Goal: Task Accomplishment & Management: Manage account settings

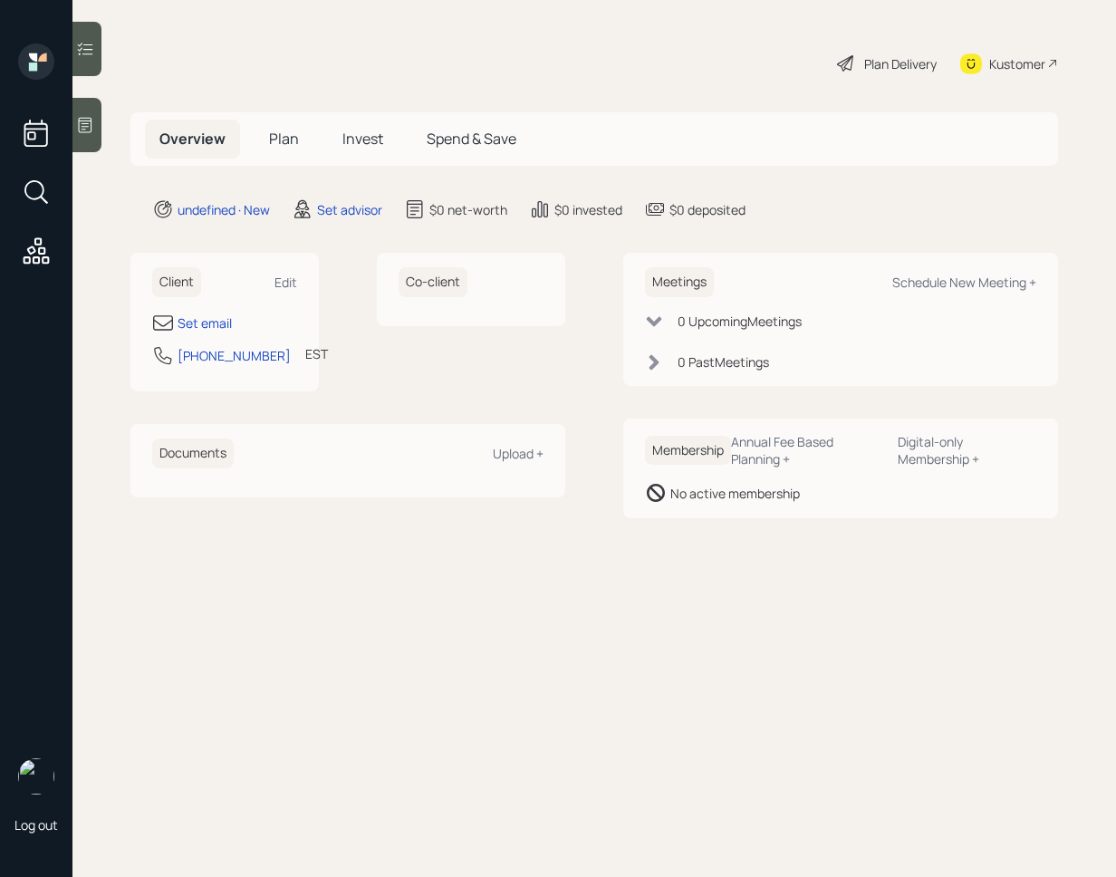
click at [312, 300] on div "Client Edit Set email 301-335-6364 EST Currently 11:22 AM" at bounding box center [224, 322] width 188 height 139
click at [290, 269] on div "Client Edit" at bounding box center [224, 282] width 145 height 30
click at [288, 282] on div "Edit" at bounding box center [286, 282] width 23 height 17
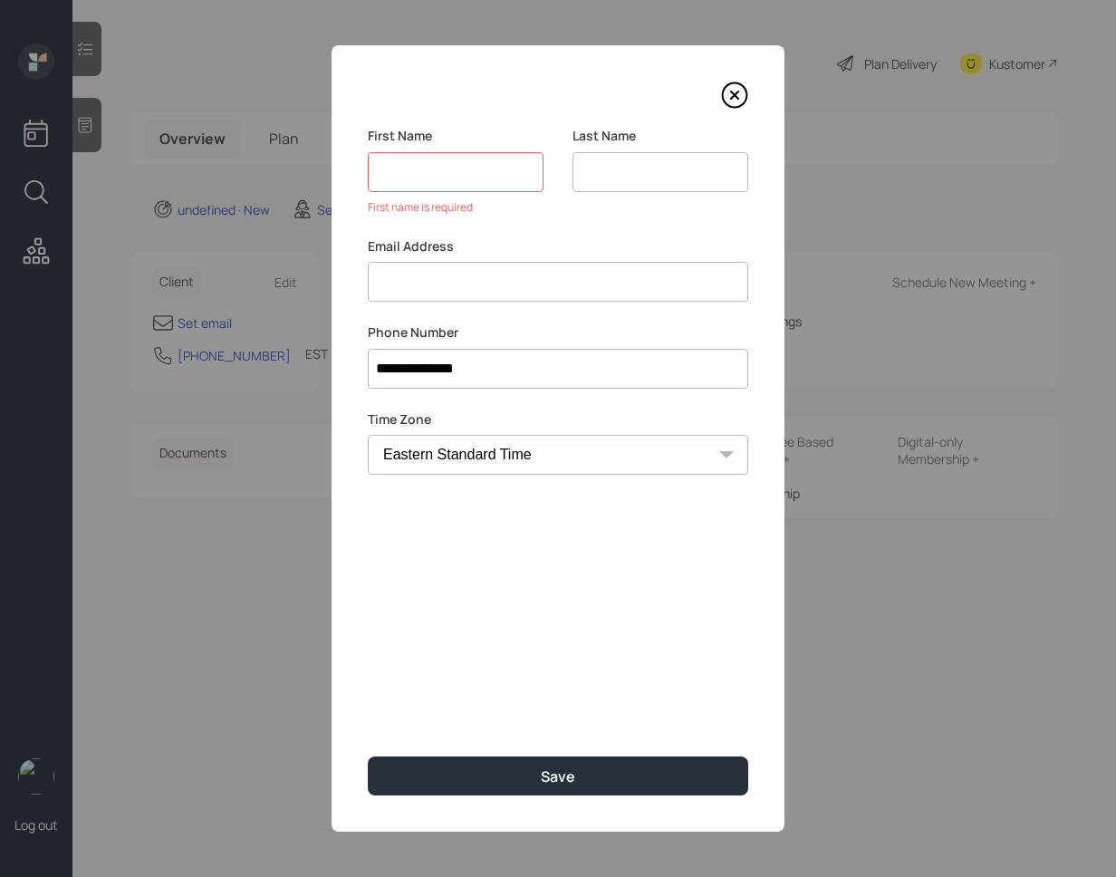
click at [510, 262] on input at bounding box center [558, 282] width 381 height 40
paste input "John McAdams jqmcadams@gmail.com"
drag, startPoint x: 480, startPoint y: 284, endPoint x: 315, endPoint y: 276, distance: 165.1
click at [315, 276] on div "**********" at bounding box center [558, 438] width 1116 height 877
type input "jqmcadams@gmail.com"
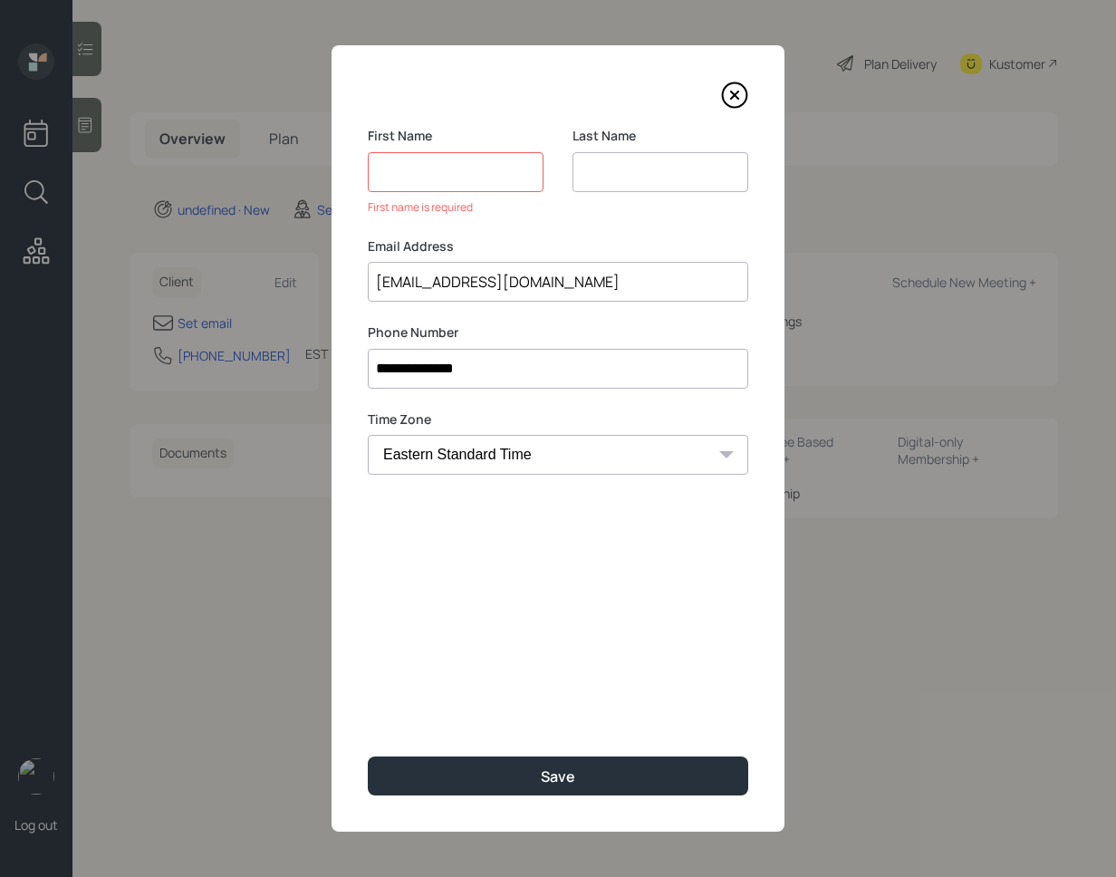
click at [444, 169] on input at bounding box center [456, 172] width 176 height 40
paste input "John McAdams"
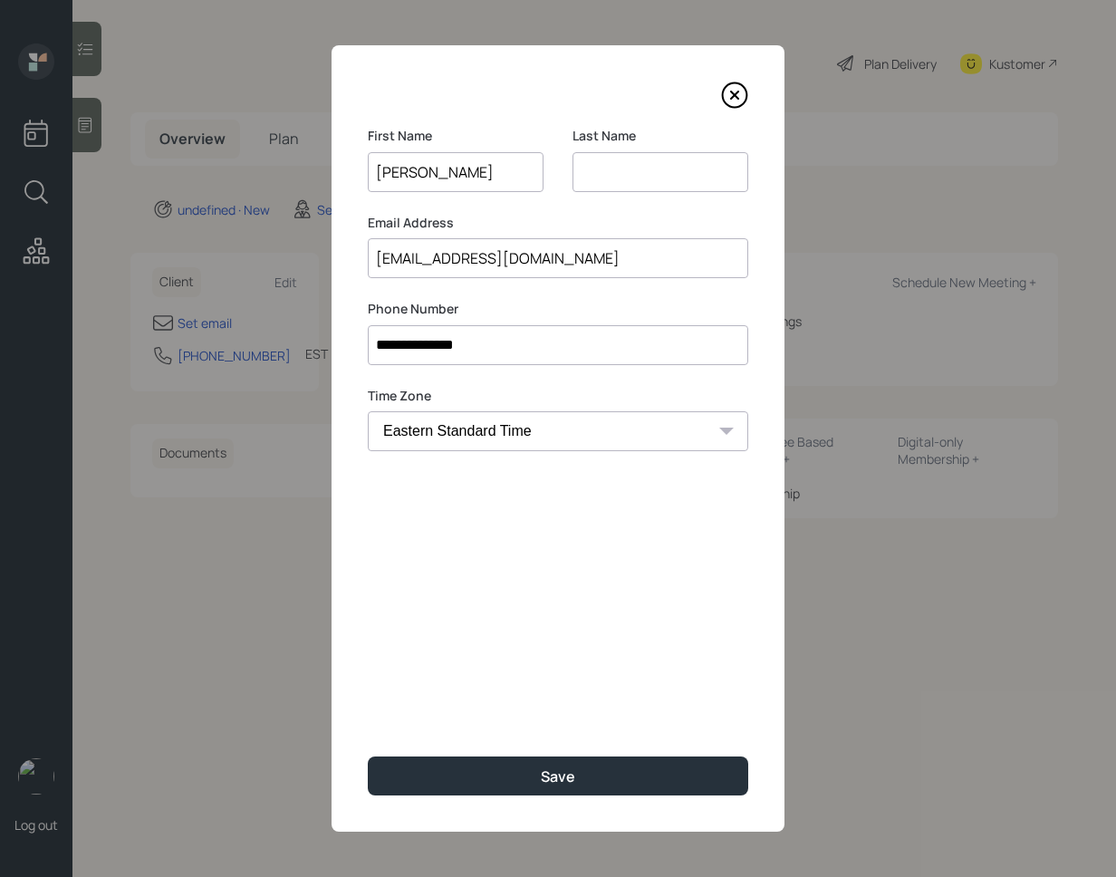
click at [442, 169] on input "John McAdams" at bounding box center [456, 172] width 176 height 40
type input "John"
click at [640, 165] on input at bounding box center [661, 172] width 176 height 40
paste input "McAdams"
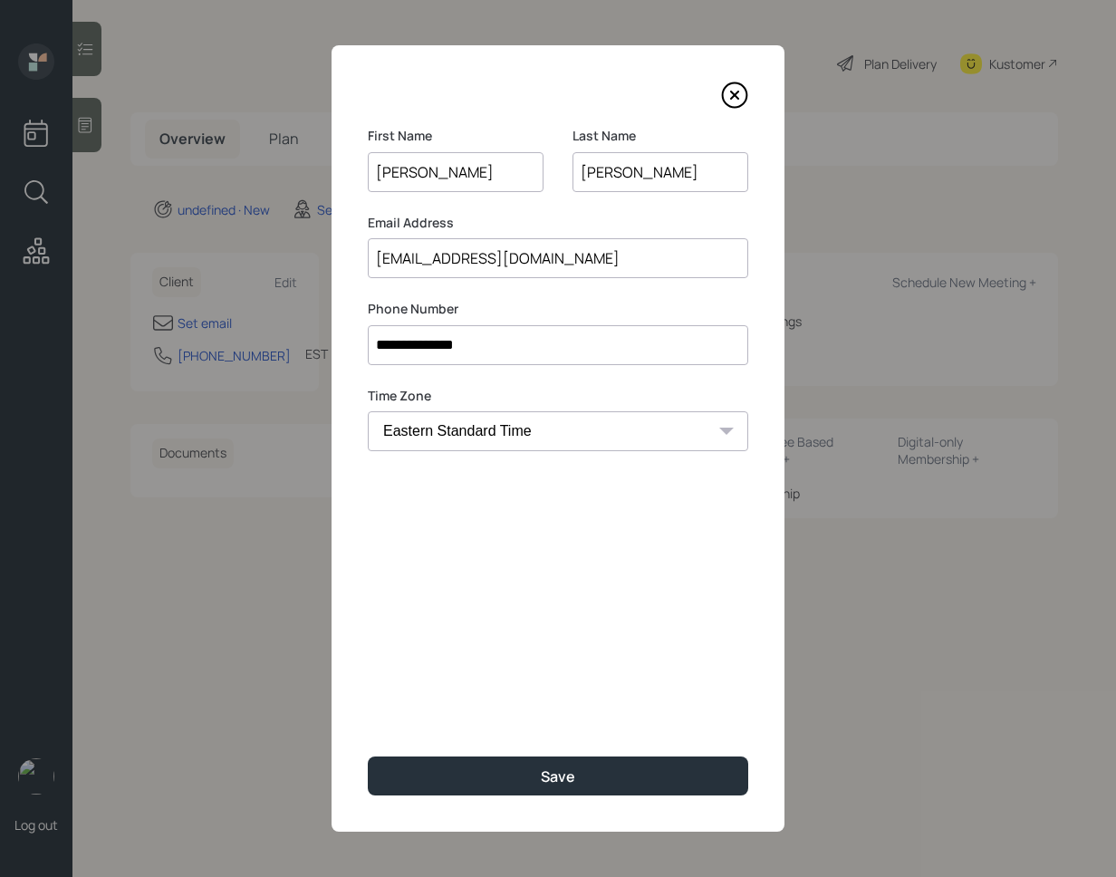
type input "McAdams"
click at [536, 687] on div "**********" at bounding box center [558, 438] width 453 height 787
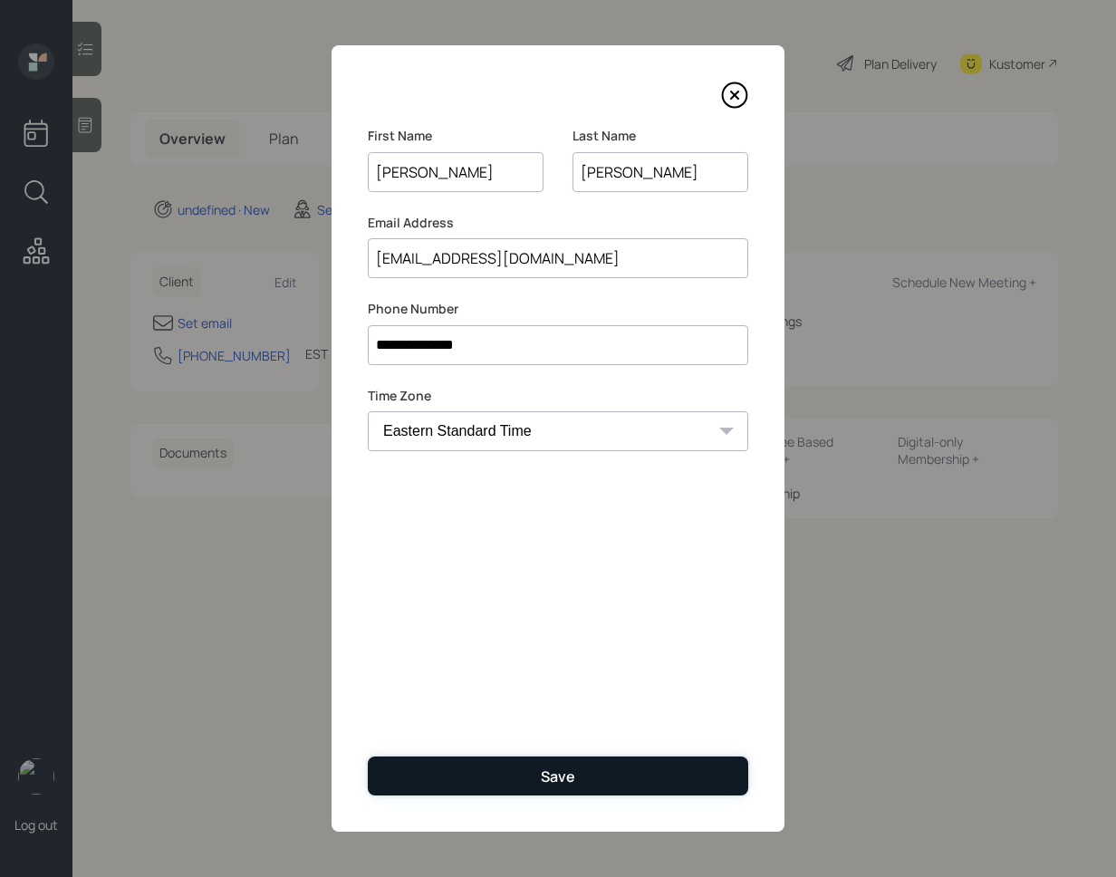
click at [536, 776] on button "Save" at bounding box center [558, 776] width 381 height 39
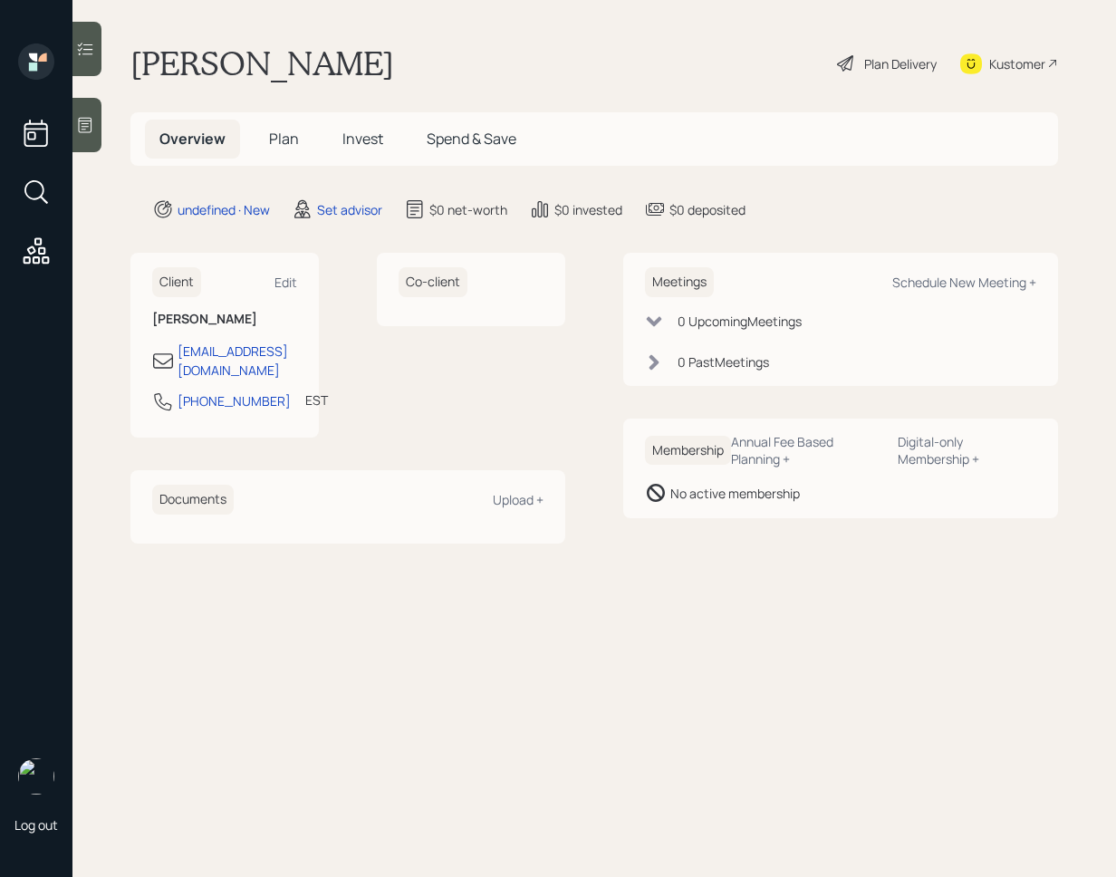
click at [445, 400] on div "Co-client" at bounding box center [471, 345] width 188 height 185
